Goal: Information Seeking & Learning: Learn about a topic

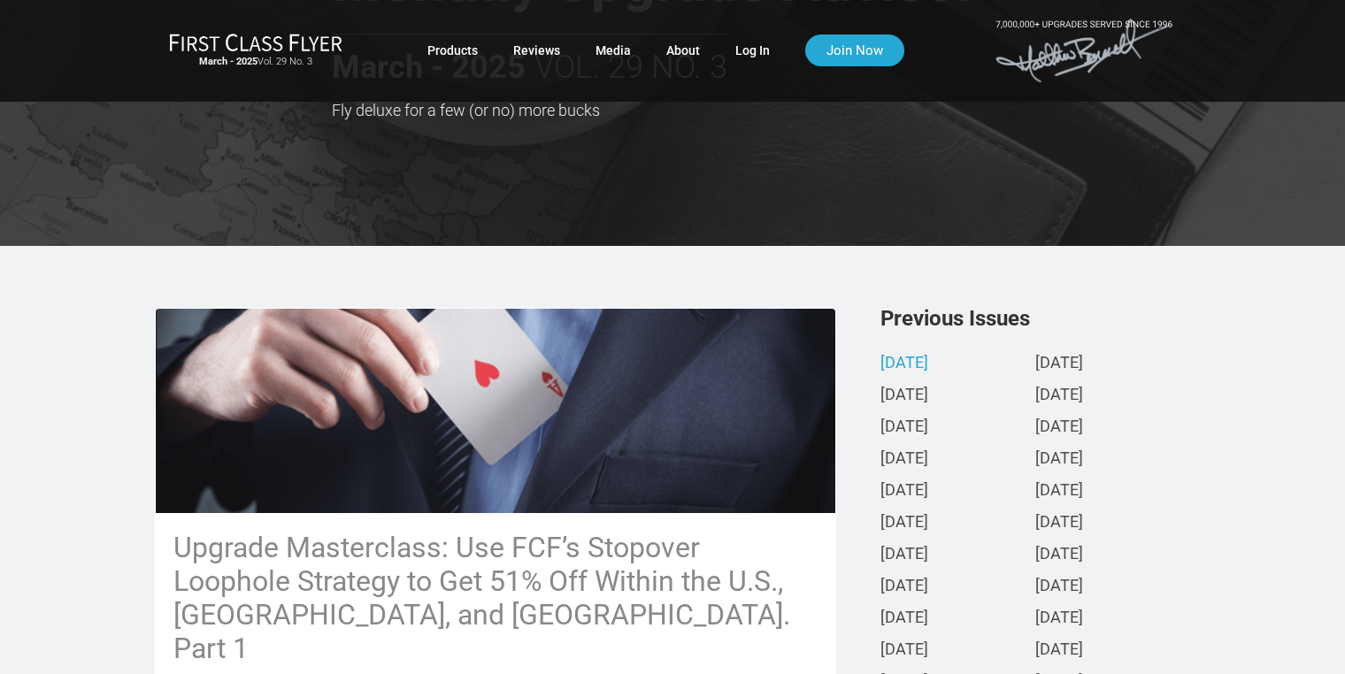
scroll to position [177, 0]
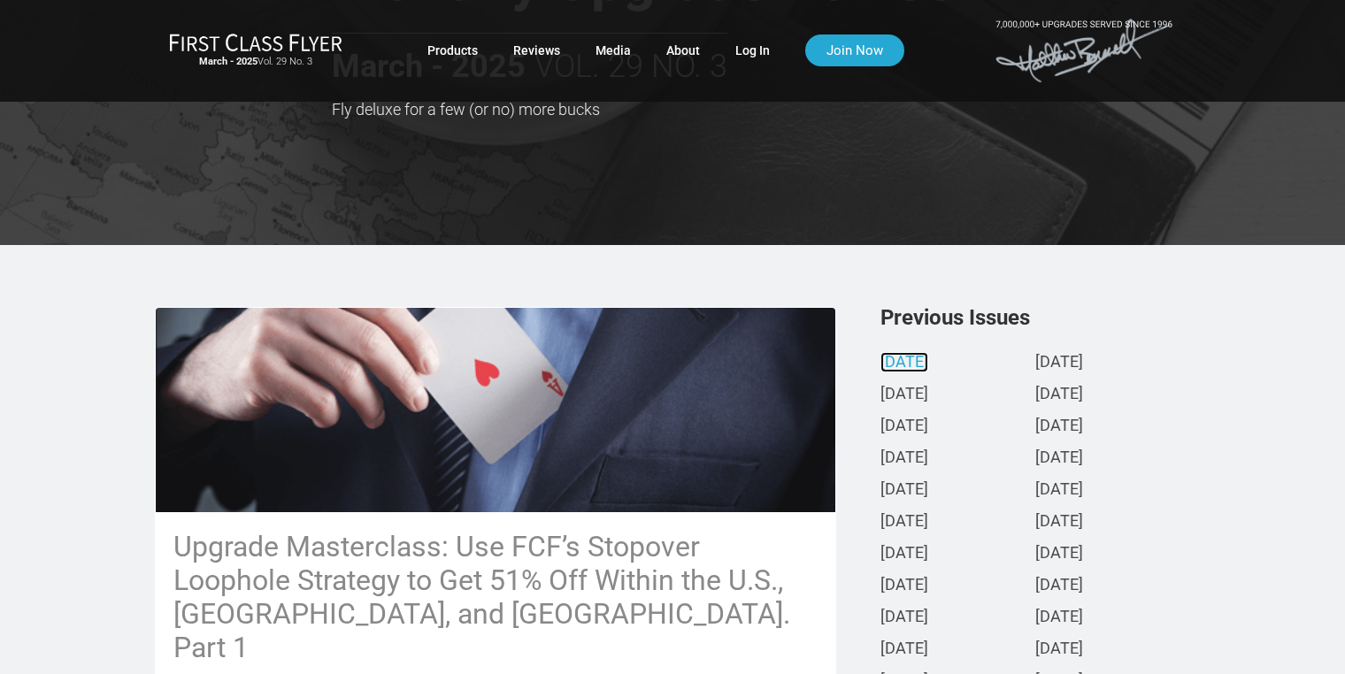
click at [927, 363] on link "[DATE]" at bounding box center [905, 363] width 48 height 19
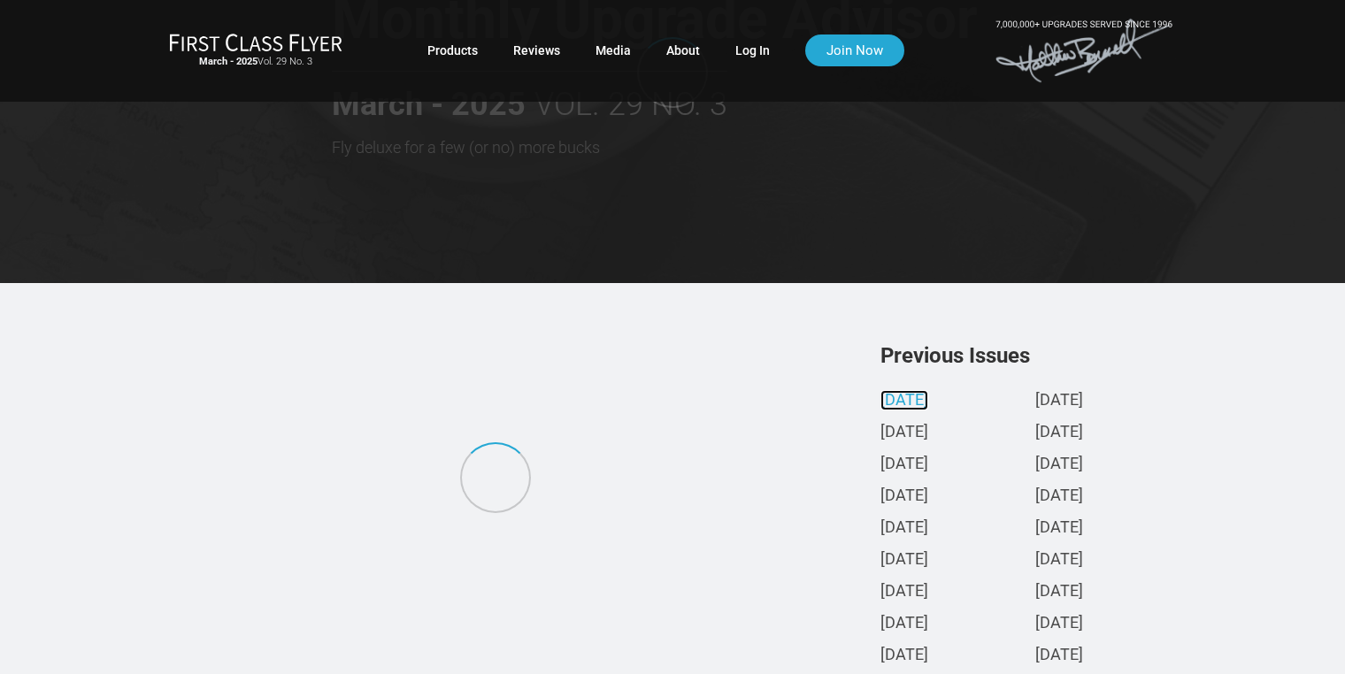
click at [927, 363] on div "Previous Issues [DATE] [DATE] [DATE] [DATE] [DATE] [DATE] [DATE] [DATE] [DATE] …" at bounding box center [1036, 557] width 310 height 425
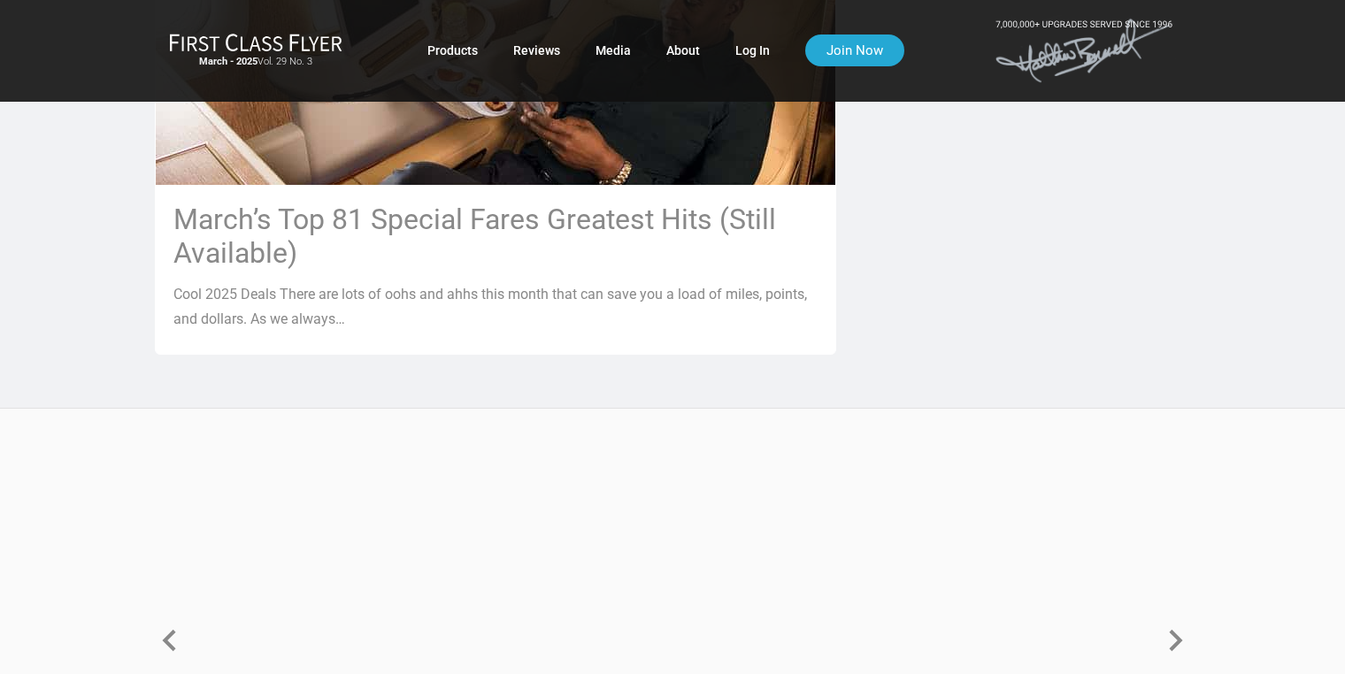
scroll to position [1593, 0]
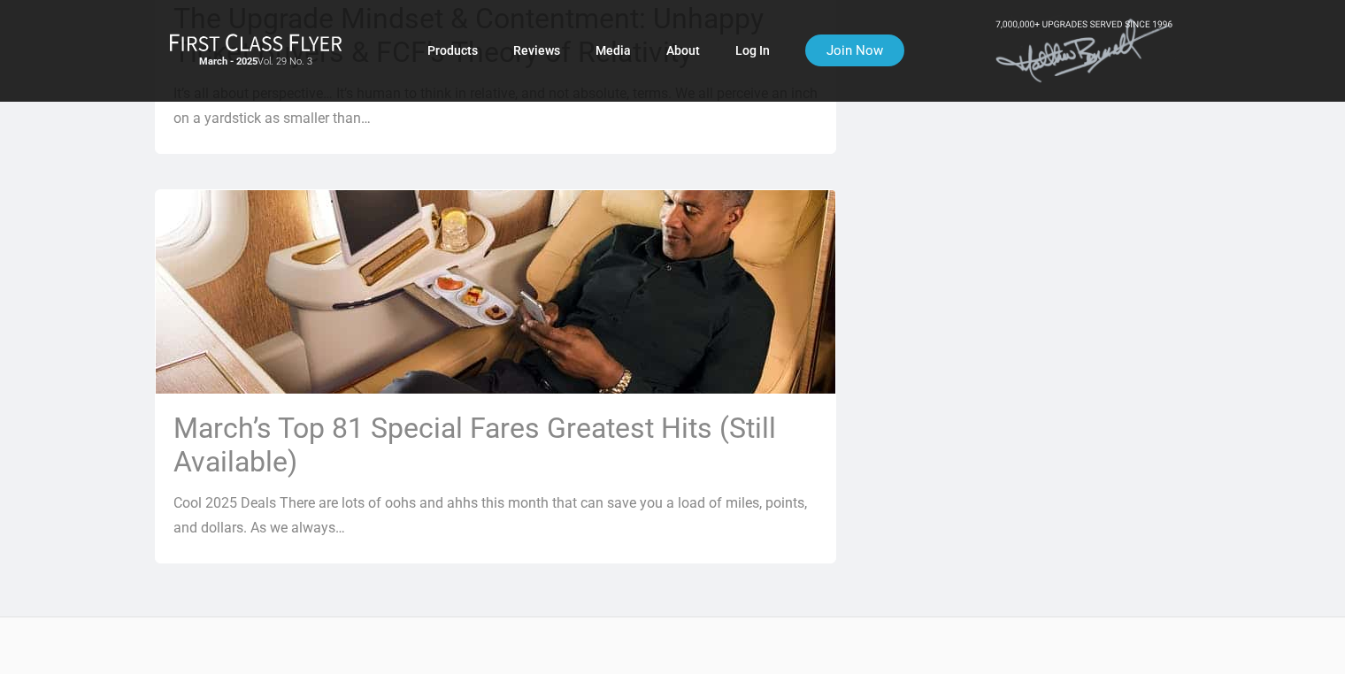
click at [478, 412] on h3 "March’s Top 81 Special Fares Greatest Hits (Still Available)" at bounding box center [495, 445] width 644 height 67
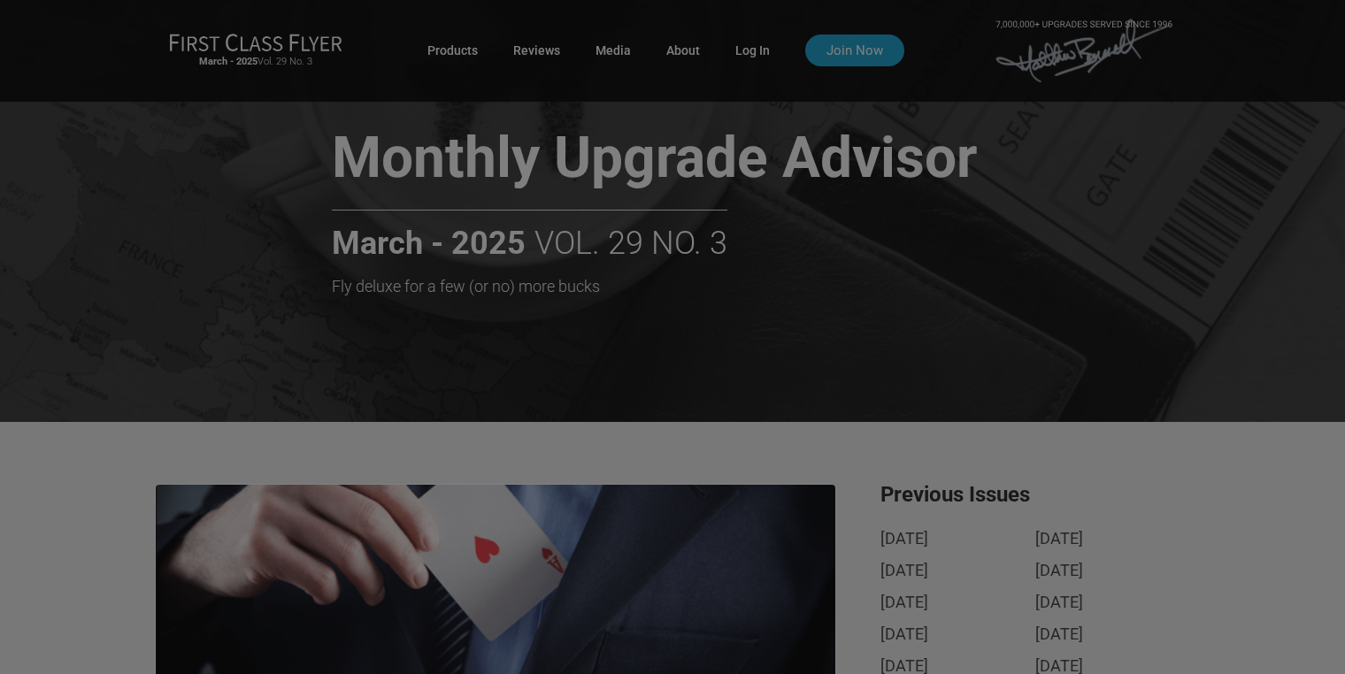
scroll to position [0, 0]
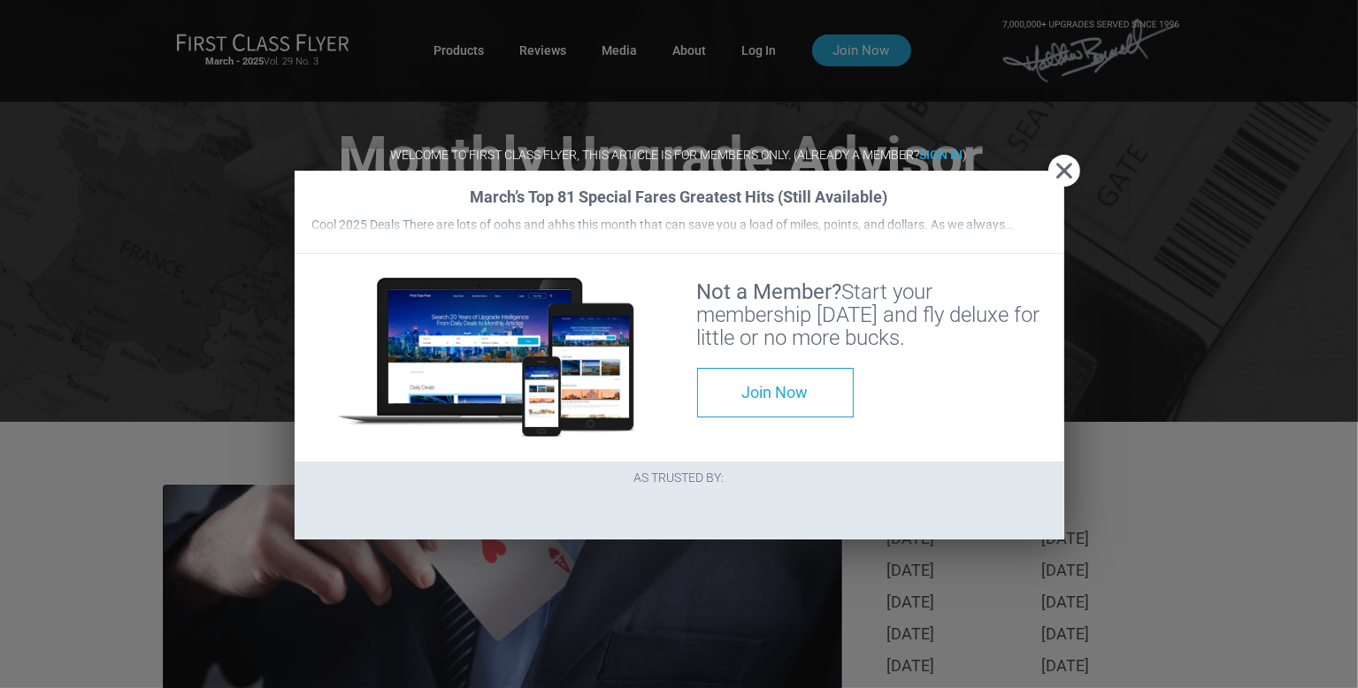
click at [1073, 162] on span "Close" at bounding box center [1065, 171] width 32 height 19
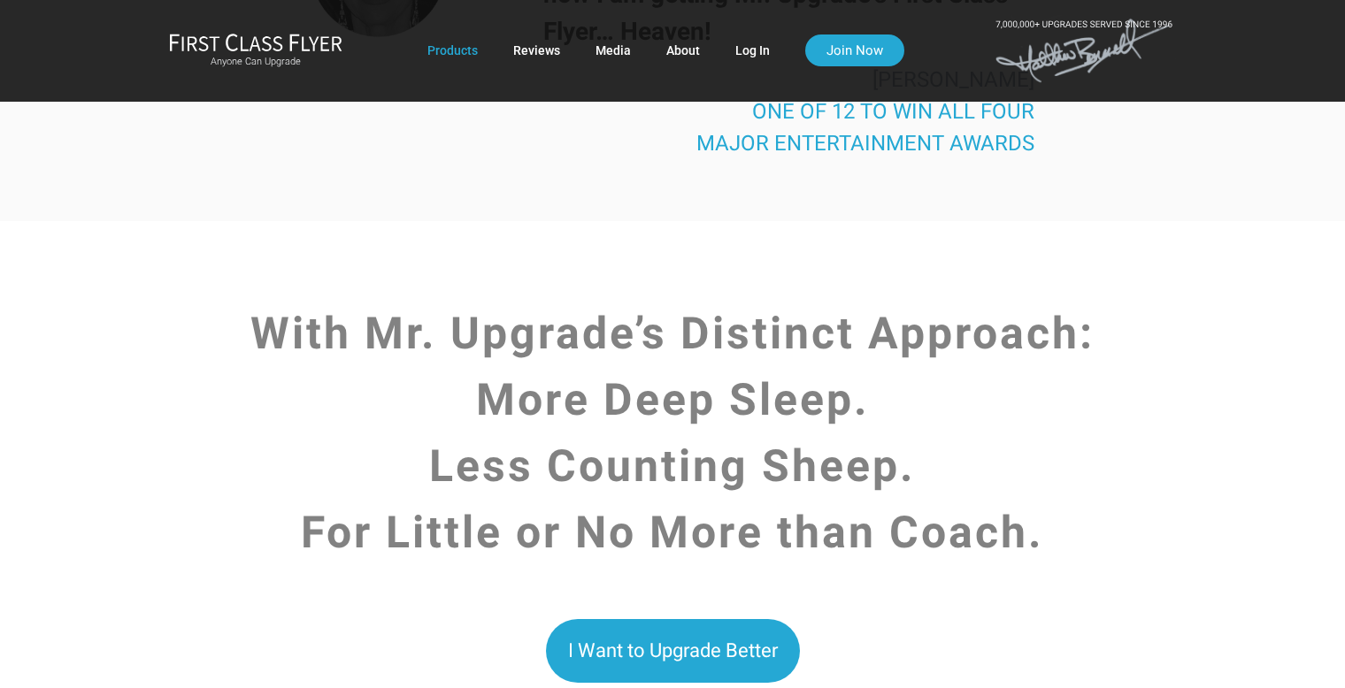
scroll to position [4159, 0]
